Goal: Task Accomplishment & Management: Use online tool/utility

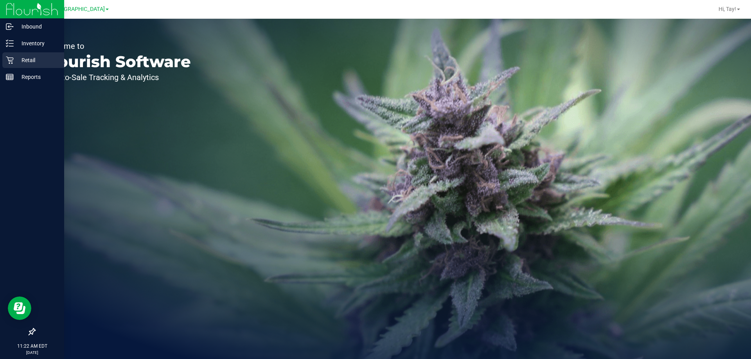
click at [16, 62] on p "Retail" at bounding box center [37, 60] width 47 height 9
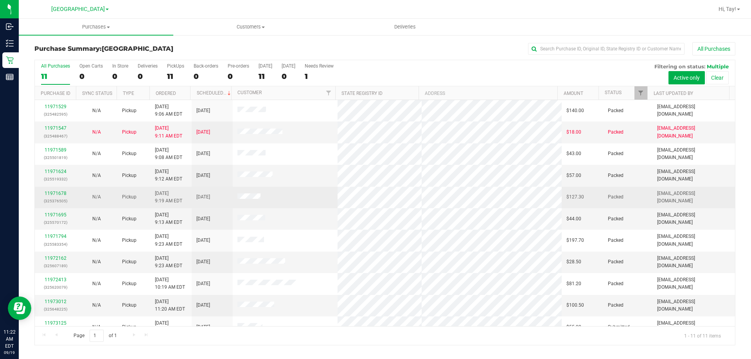
scroll to position [11, 0]
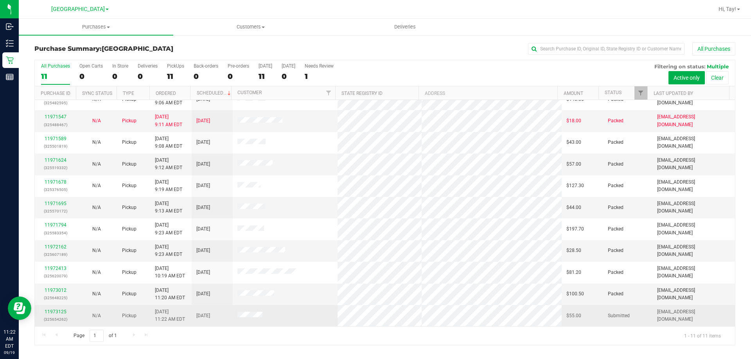
click at [273, 326] on td at bounding box center [285, 315] width 105 height 21
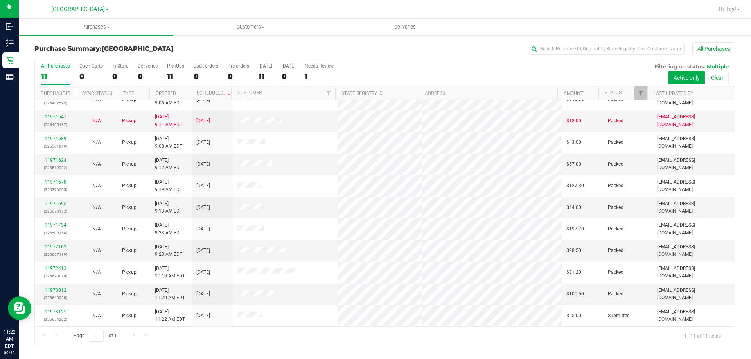
click at [161, 327] on div "Page 1 of 1 1 - 11 of 11 items" at bounding box center [385, 335] width 700 height 19
click at [170, 340] on div "Page 1 of 1 1 - 11 of 11 items" at bounding box center [385, 335] width 700 height 19
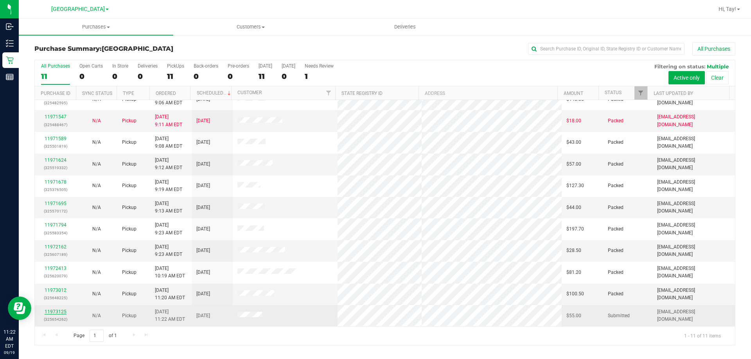
click at [53, 312] on link "11973125" at bounding box center [56, 311] width 22 height 5
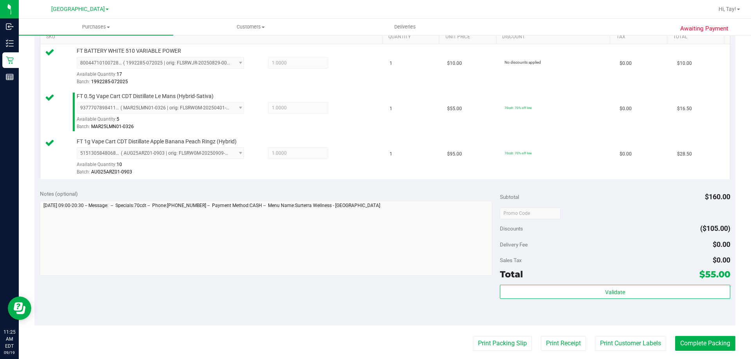
scroll to position [208, 0]
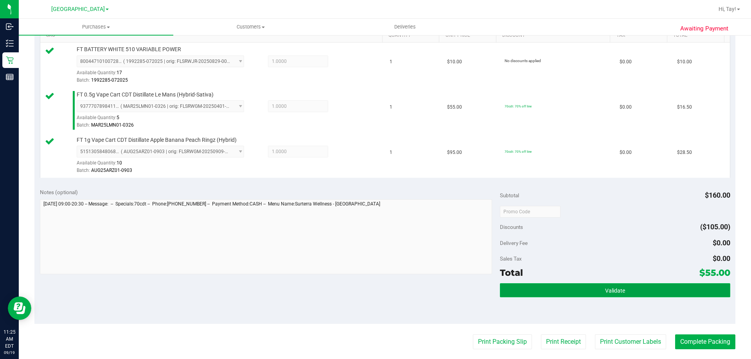
click at [606, 292] on span "Validate" at bounding box center [615, 291] width 20 height 6
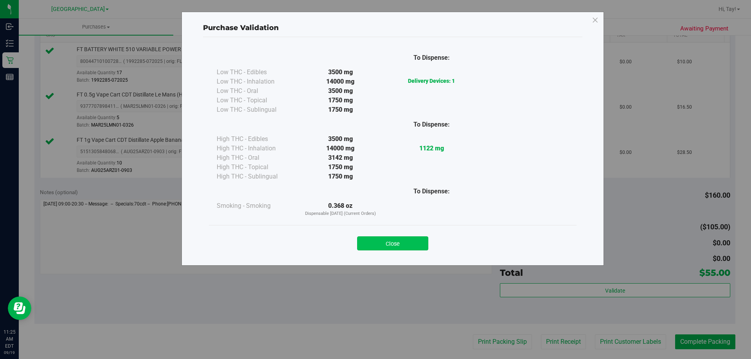
click at [402, 247] on button "Close" at bounding box center [392, 244] width 71 height 14
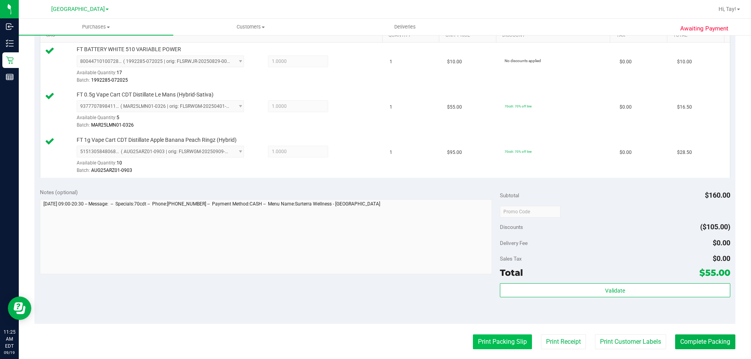
click at [500, 346] on button "Print Packing Slip" at bounding box center [502, 342] width 59 height 15
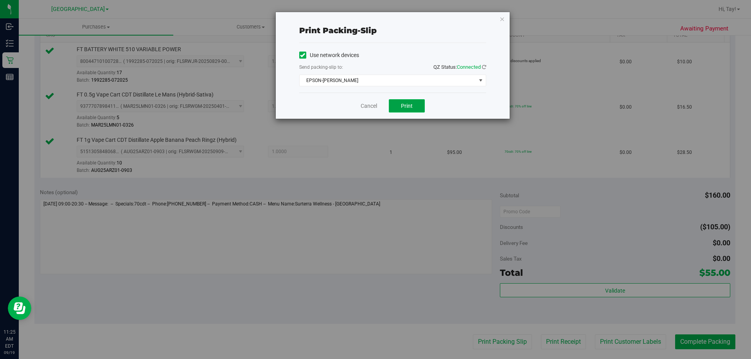
click at [407, 109] on button "Print" at bounding box center [407, 105] width 36 height 13
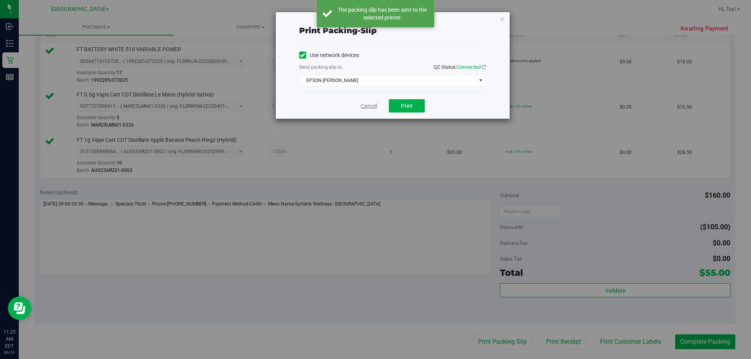
click at [363, 108] on link "Cancel" at bounding box center [368, 106] width 16 height 8
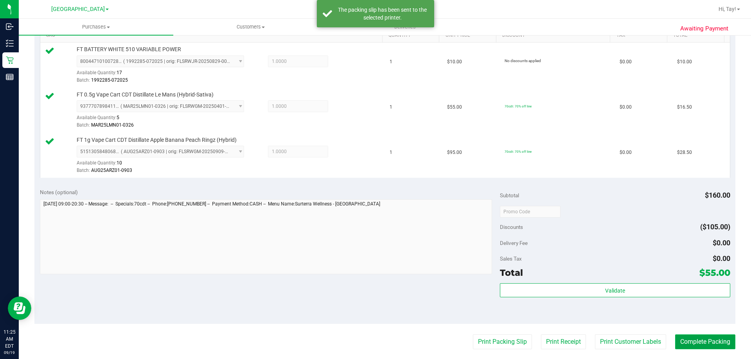
click at [681, 343] on button "Complete Packing" at bounding box center [705, 342] width 60 height 15
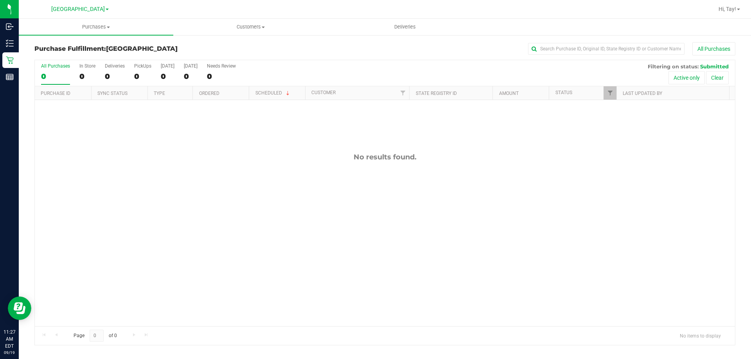
click at [129, 194] on div "No results found." at bounding box center [385, 239] width 700 height 279
click at [725, 6] on span "Hi, Tay!" at bounding box center [727, 9] width 18 height 6
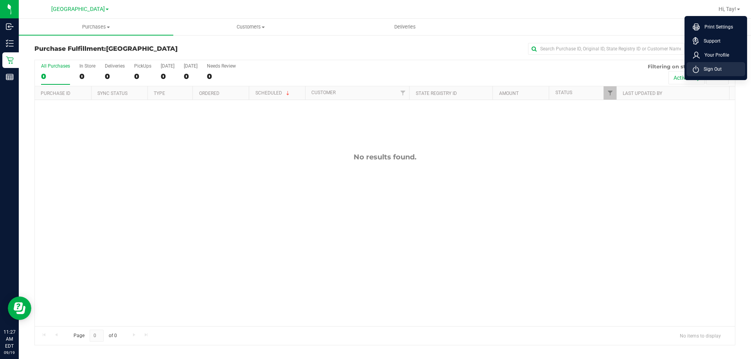
click at [712, 69] on span "Sign Out" at bounding box center [710, 69] width 23 height 8
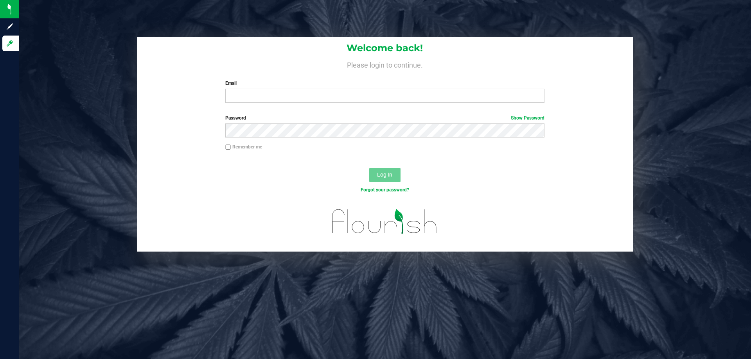
click at [126, 69] on div "Welcome back! Please login to continue. Email Required Please format your email…" at bounding box center [385, 144] width 744 height 215
drag, startPoint x: 629, startPoint y: 206, endPoint x: 646, endPoint y: 210, distance: 17.4
click at [631, 206] on div at bounding box center [385, 227] width 496 height 50
click at [320, 97] on input "Email" at bounding box center [384, 96] width 319 height 14
drag, startPoint x: 273, startPoint y: 93, endPoint x: 179, endPoint y: 87, distance: 94.5
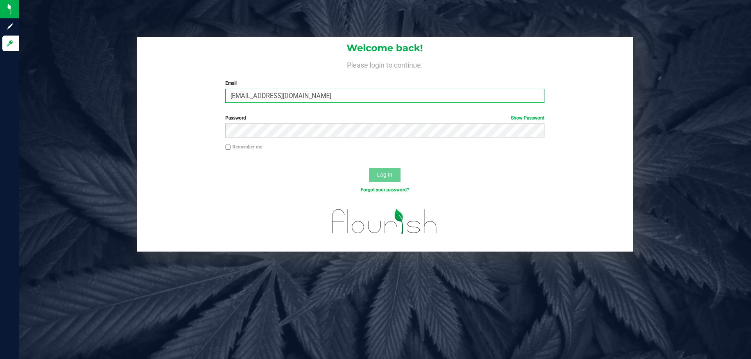
click at [217, 100] on div "Welcome back! Please login to continue. Email 128759128759tmassanka@liveparalle…" at bounding box center [385, 73] width 496 height 72
type input "[EMAIL_ADDRESS][DOMAIN_NAME]"
click at [401, 179] on div "Log In" at bounding box center [385, 178] width 496 height 26
click at [385, 170] on button "Log In" at bounding box center [384, 175] width 31 height 14
